Goal: Task Accomplishment & Management: Manage account settings

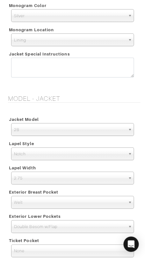
scroll to position [851, 0]
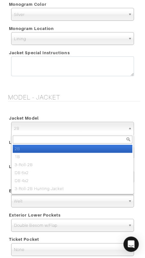
click at [58, 129] on span "2B" at bounding box center [69, 128] width 111 height 13
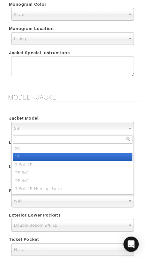
click at [54, 154] on li "1B" at bounding box center [73, 157] width 120 height 8
select select "14"
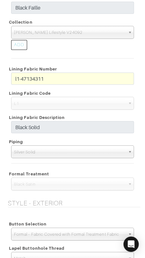
scroll to position [409, 0]
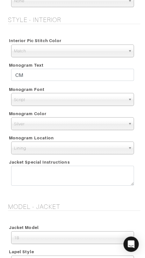
scroll to position [741, 0]
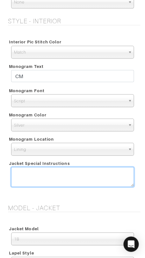
click at [92, 178] on textarea at bounding box center [72, 177] width 123 height 20
click at [62, 171] on textarea "Imitation sleeves" at bounding box center [72, 177] width 123 height 20
type textarea "Imitation sleeve finishing"
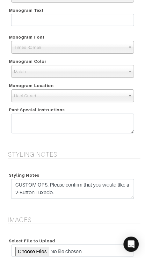
scroll to position [1208, 0]
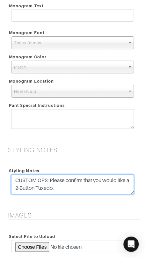
click at [72, 186] on textarea "CUSTOM OPS: Please confirm that you would like a 2-Button Tuxedo." at bounding box center [72, 185] width 123 height 20
drag, startPoint x: 72, startPoint y: 186, endPoint x: 84, endPoint y: 177, distance: 14.4
click at [84, 177] on textarea "CUSTOM OPS: Please confirm that you would like a 2-Button Tuxedo." at bounding box center [72, 185] width 123 height 20
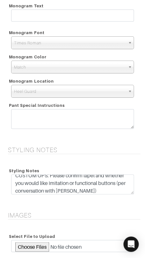
click at [108, 148] on h5 "Styling Notes" at bounding box center [74, 150] width 132 height 8
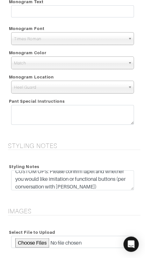
scroll to position [1214, 0]
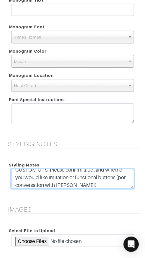
click at [66, 184] on textarea "CUSTOM OPS: Please confirm that you would like a 2-Button Tuxedo." at bounding box center [72, 179] width 123 height 20
type textarea "CUSTOM OPS: Please confirm lapel and whether you would like imitation or functi…"
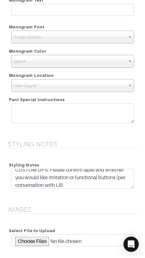
click at [76, 155] on div "Styling Notes CUSTOM OPS: Please confirm that you would like a 2-Button Tuxedo." at bounding box center [73, 176] width 136 height 45
click at [56, 84] on span "Heel Guard" at bounding box center [69, 85] width 111 height 13
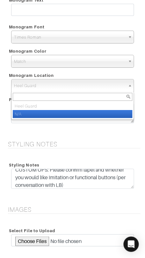
click at [53, 110] on li "N/A" at bounding box center [73, 114] width 120 height 8
select select "N/A"
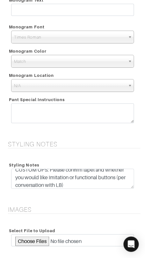
click at [87, 100] on div "Pant Special Instructions" at bounding box center [72, 100] width 132 height 8
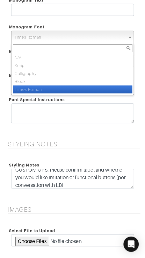
click at [84, 38] on span "Times Roman" at bounding box center [69, 37] width 111 height 13
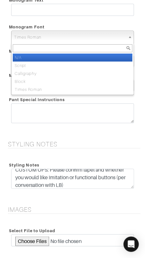
click at [79, 56] on li "N/A" at bounding box center [73, 58] width 120 height 8
select select "N/A"
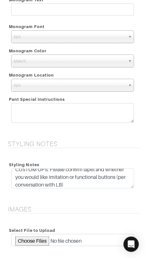
scroll to position [1400, 0]
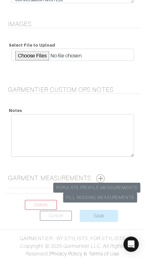
click at [104, 175] on button "button" at bounding box center [100, 178] width 8 height 8
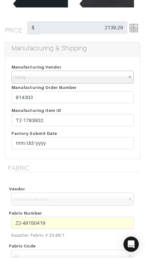
scroll to position [117, 0]
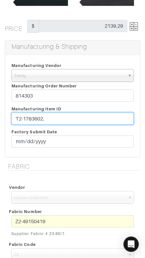
drag, startPoint x: 48, startPoint y: 115, endPoint x: 50, endPoint y: 117, distance: 3.6
click at [48, 115] on input "T2-1783602." at bounding box center [72, 118] width 122 height 12
click at [50, 117] on input "T2-1783602." at bounding box center [72, 118] width 122 height 12
type input "T2-1783602"
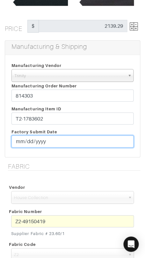
type input "[DATE]"
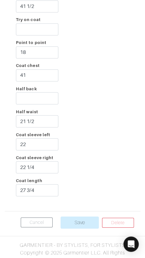
scroll to position [1674, 0]
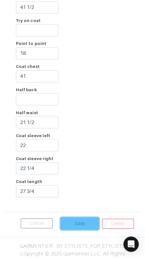
click at [74, 220] on input "Save" at bounding box center [80, 223] width 38 height 12
